Goal: Information Seeking & Learning: Learn about a topic

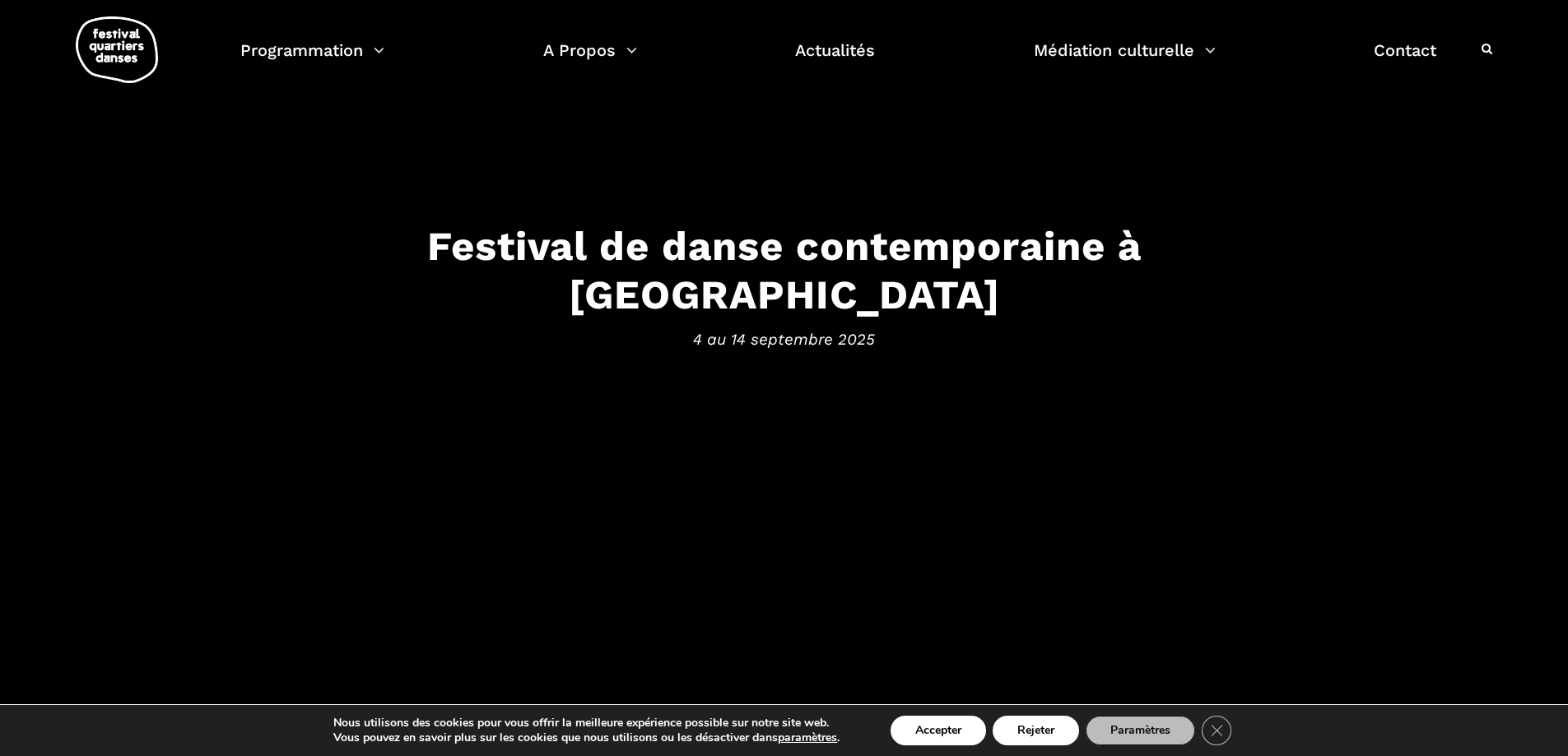
scroll to position [164, 0]
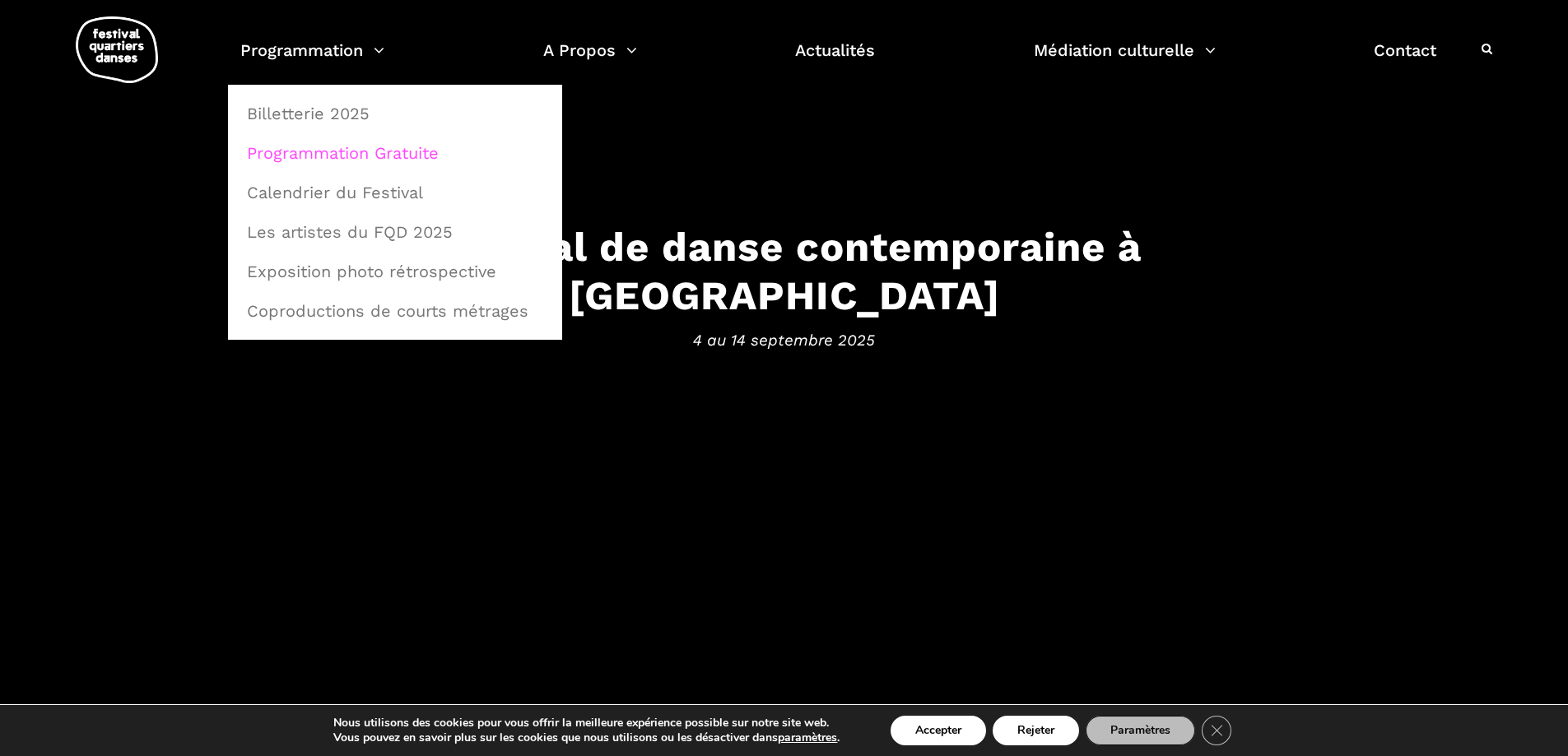
click at [356, 160] on link "Programmation Gratuite" at bounding box center [395, 153] width 316 height 38
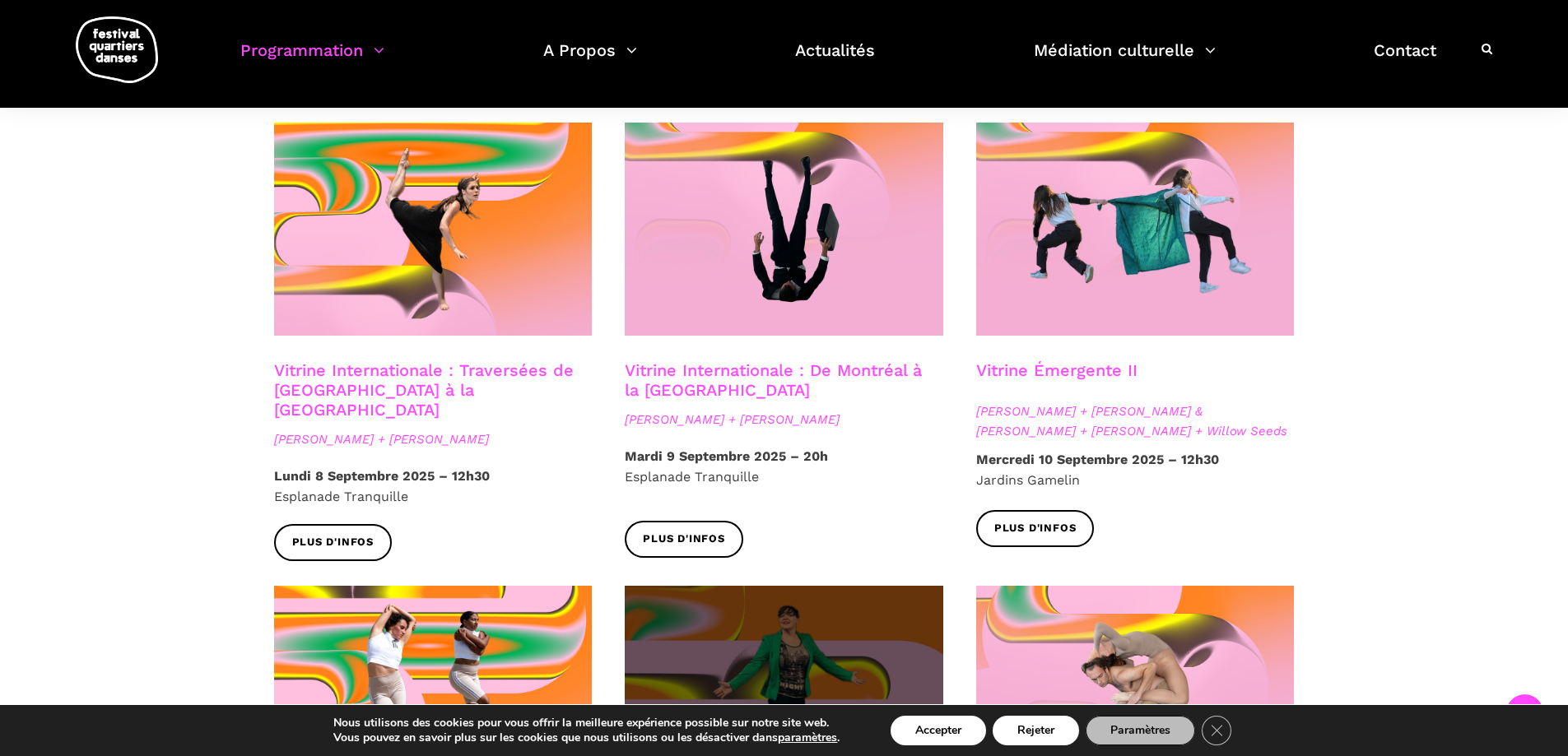
scroll to position [1481, 0]
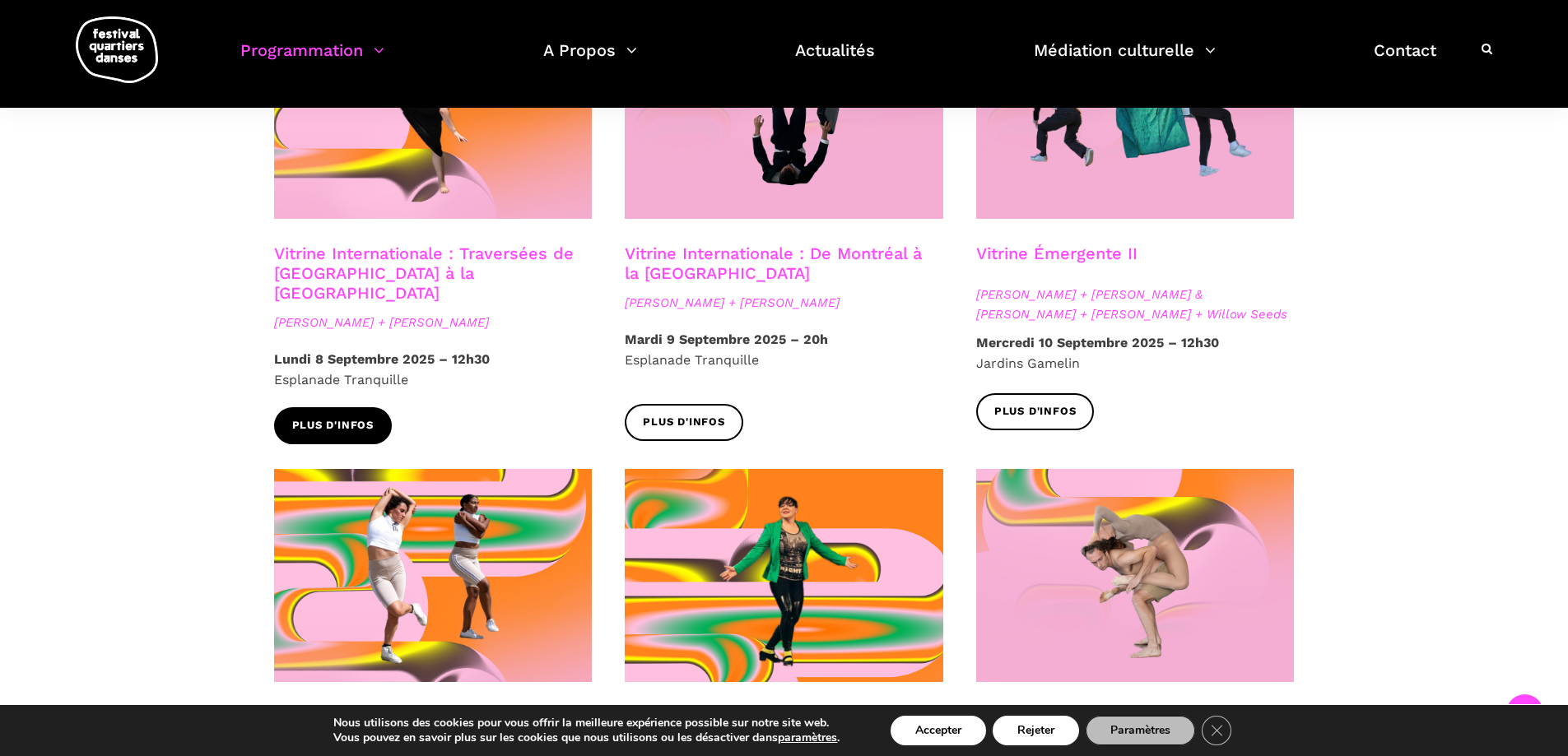
click at [336, 417] on span "Plus d'infos" at bounding box center [333, 426] width 83 height 17
click at [330, 417] on span "Plus d'infos" at bounding box center [333, 426] width 83 height 17
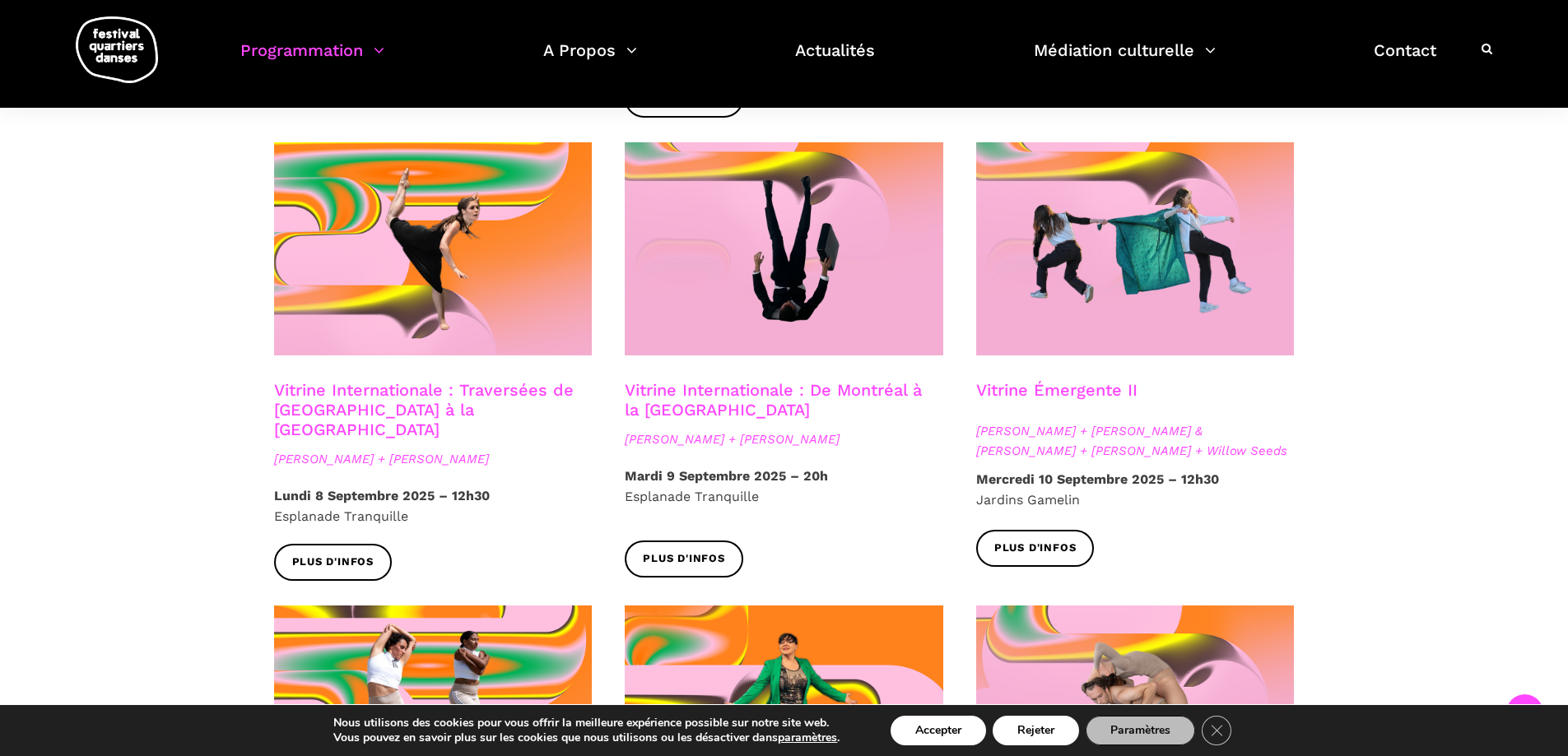
scroll to position [1340, 0]
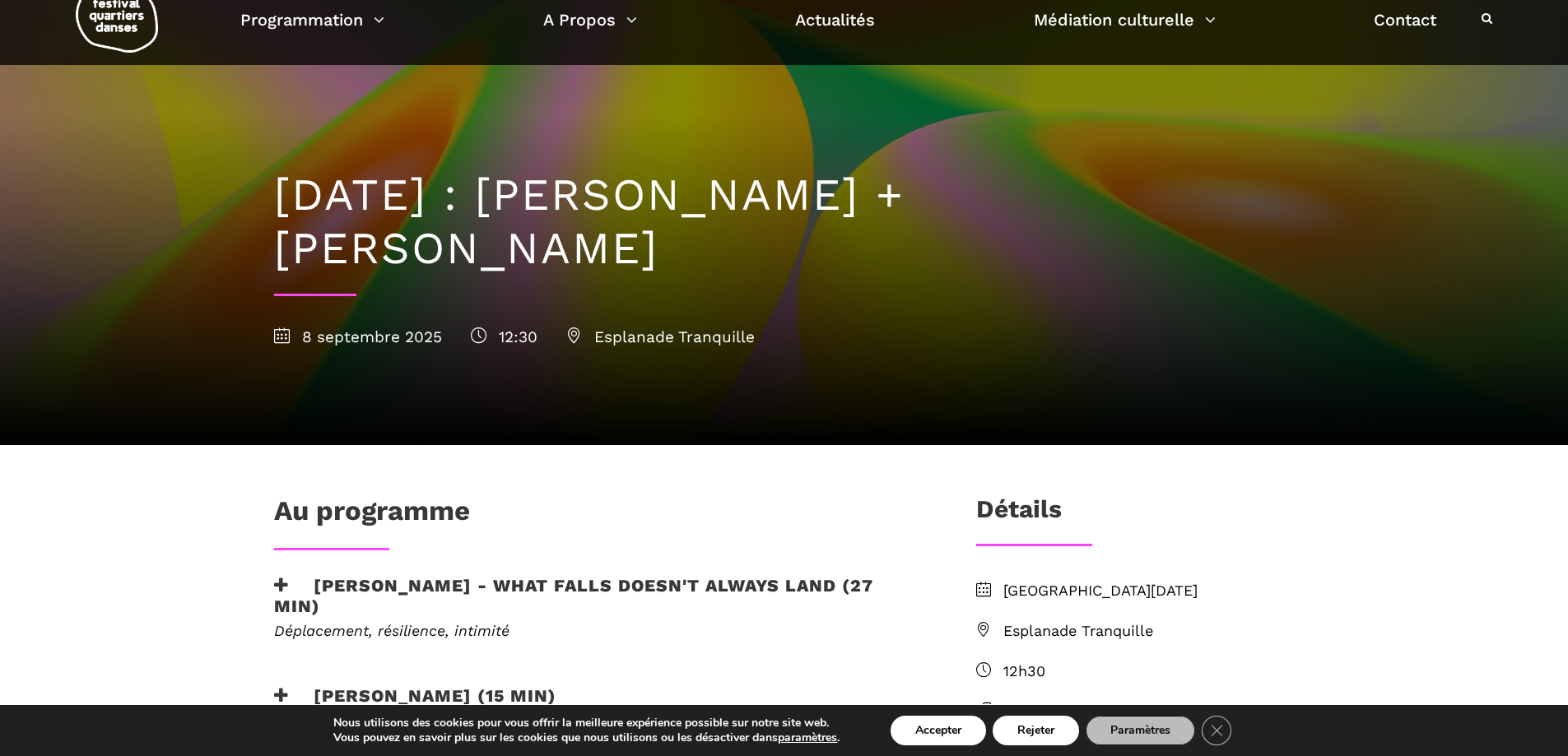
scroll to position [83, 0]
